Goal: Transaction & Acquisition: Purchase product/service

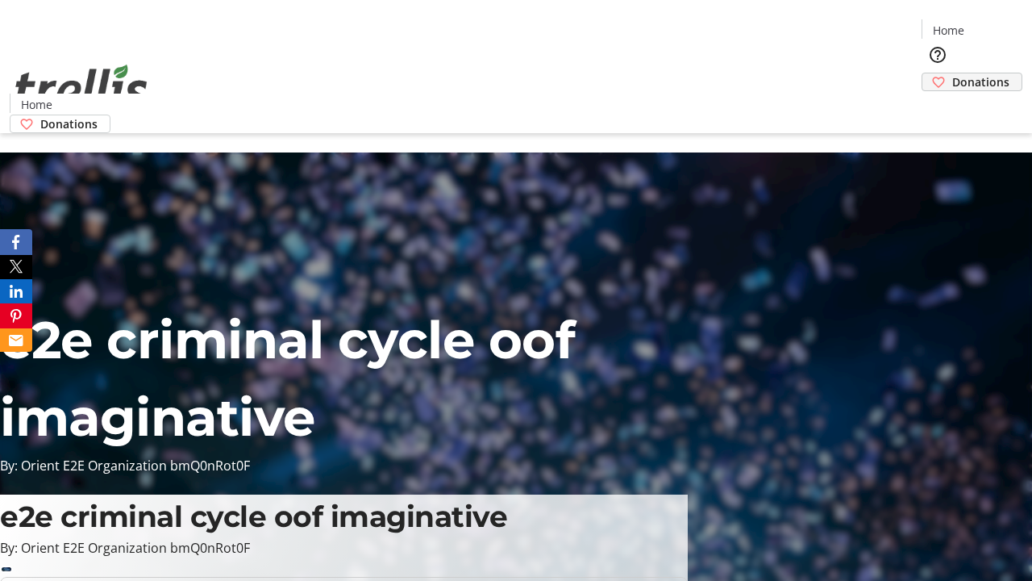
click at [952, 73] on span "Donations" at bounding box center [980, 81] width 57 height 17
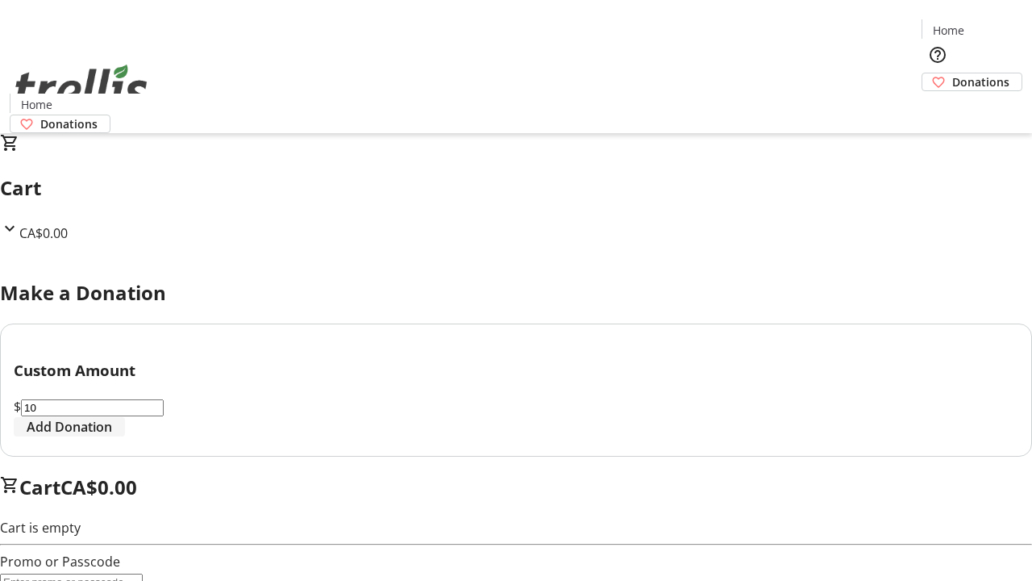
click at [112, 436] on span "Add Donation" at bounding box center [69, 426] width 85 height 19
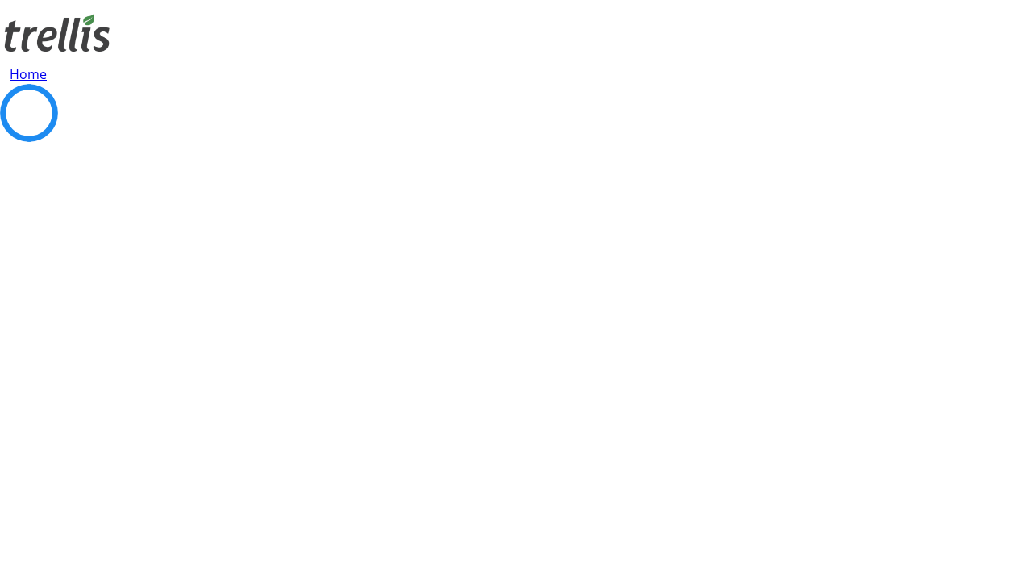
select select "CA"
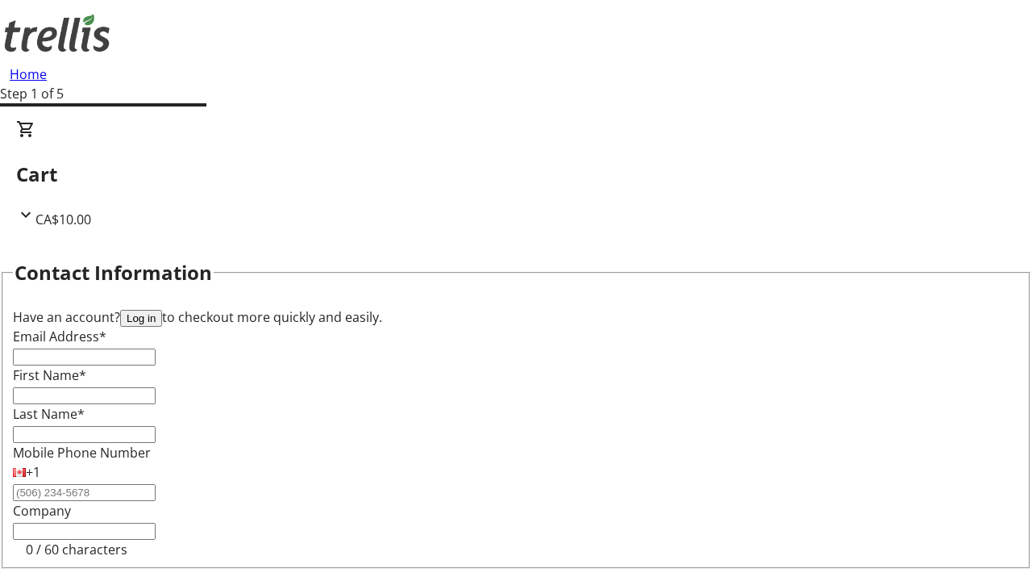
click at [162, 310] on button "Log in" at bounding box center [141, 318] width 42 height 17
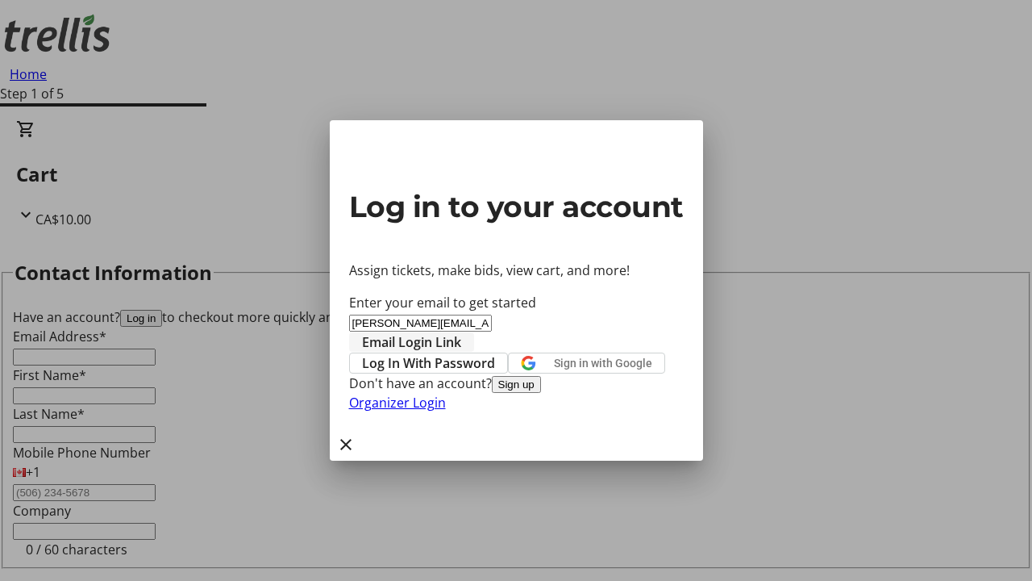
type input "[PERSON_NAME][EMAIL_ADDRESS][DOMAIN_NAME]"
click at [461, 332] on span "Email Login Link" at bounding box center [411, 341] width 99 height 19
